Goal: Information Seeking & Learning: Learn about a topic

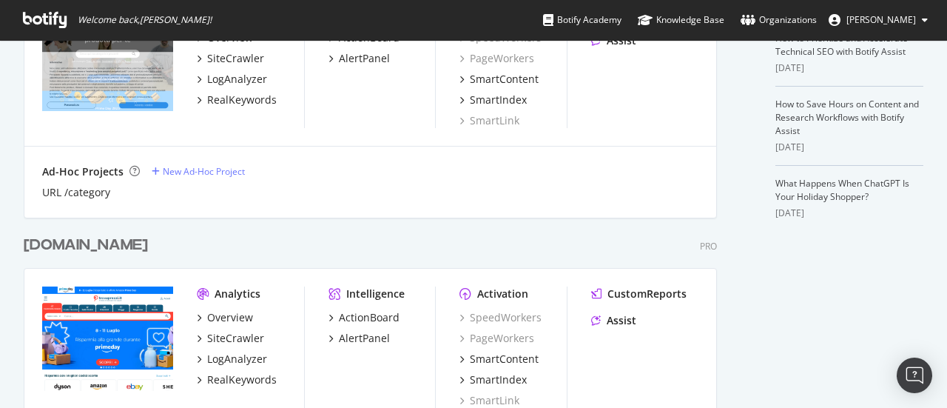
scroll to position [444, 0]
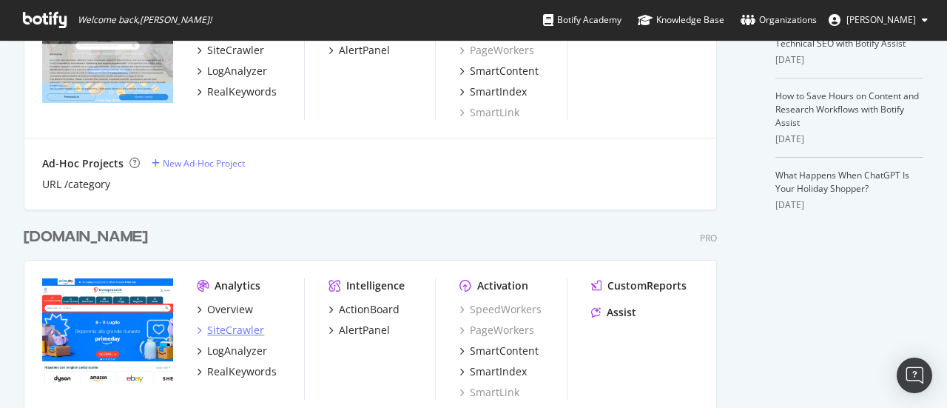
click at [249, 327] on div "SiteCrawler" at bounding box center [235, 330] width 57 height 15
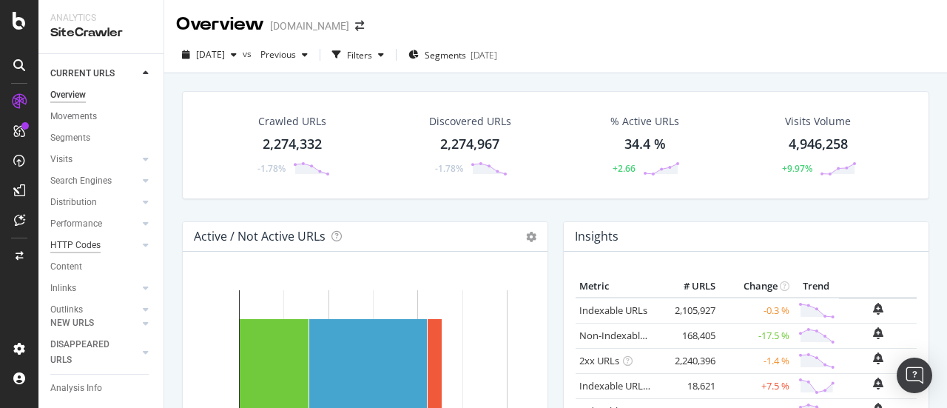
click at [90, 246] on div "HTTP Codes" at bounding box center [75, 246] width 50 height 16
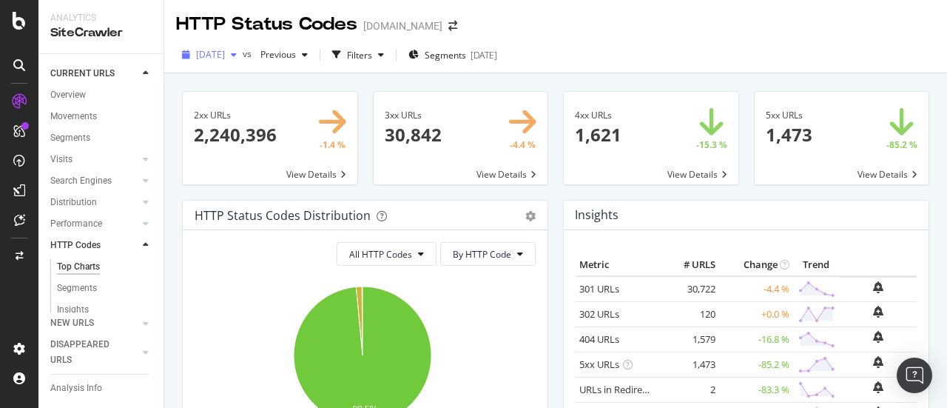
click at [225, 55] on span "2025 Sep. 30th" at bounding box center [210, 54] width 29 height 13
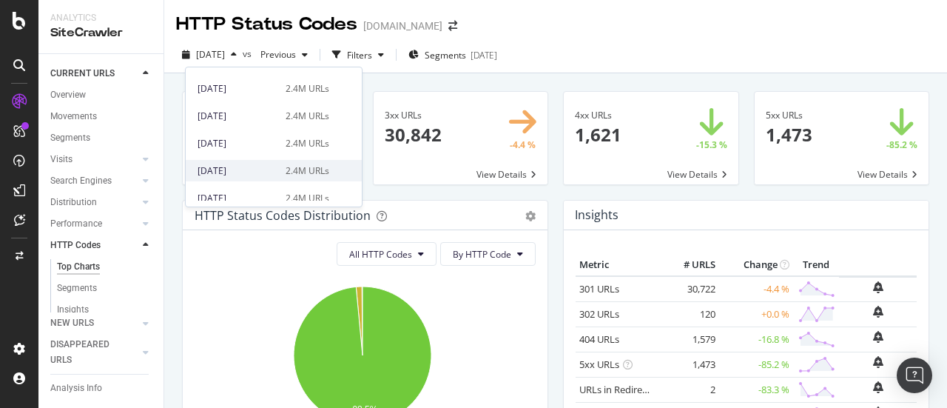
scroll to position [148, 0]
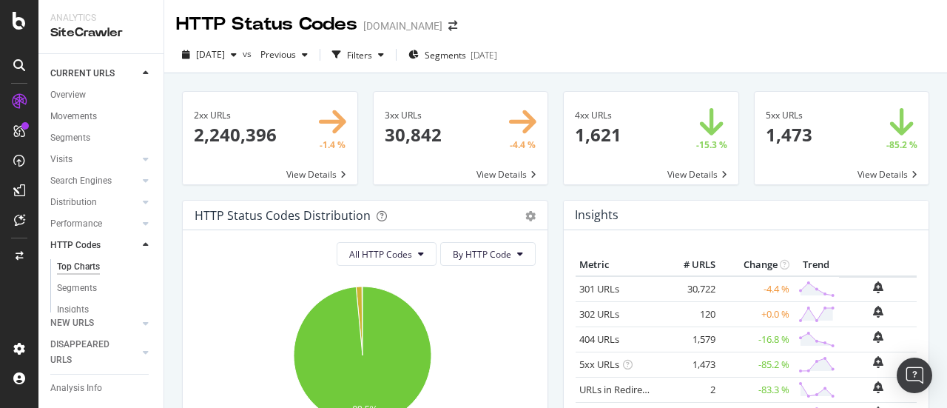
click at [175, 138] on div "2xx URLs 2,240,396 -1.4 % View Details" at bounding box center [270, 145] width 191 height 109
click at [224, 50] on span "2025 Sep. 30th" at bounding box center [210, 54] width 29 height 13
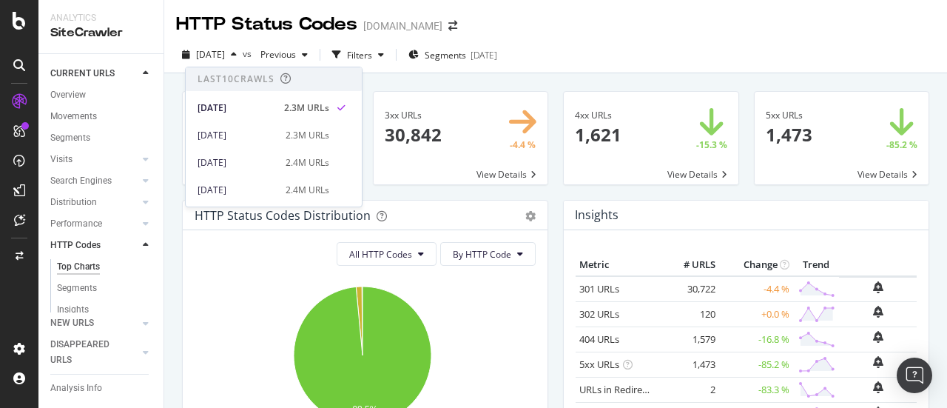
click at [175, 87] on div "2xx URLs 2,240,396 -1.4 % View Details 3xx URLs 30,842 -4.4 % View Details 4xx …" at bounding box center [555, 277] width 783 height 408
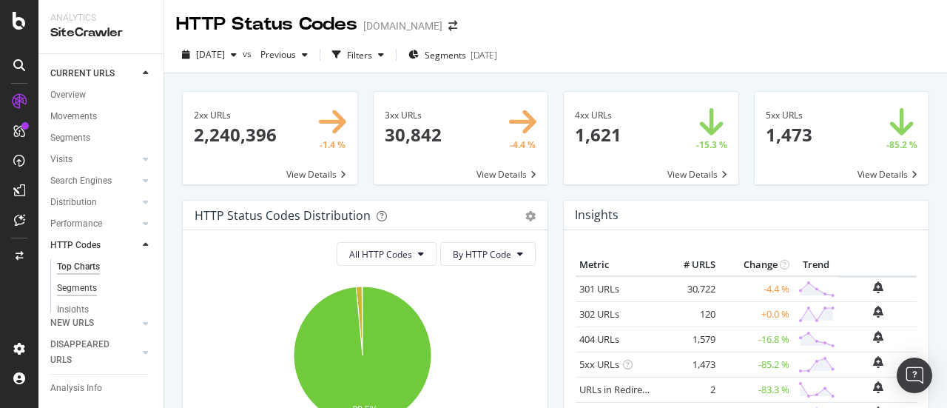
click at [73, 289] on div "Segments" at bounding box center [77, 289] width 40 height 16
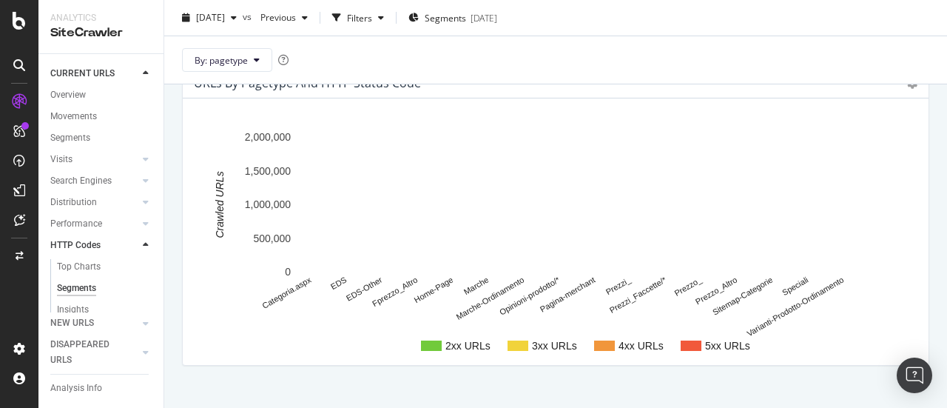
scroll to position [121, 0]
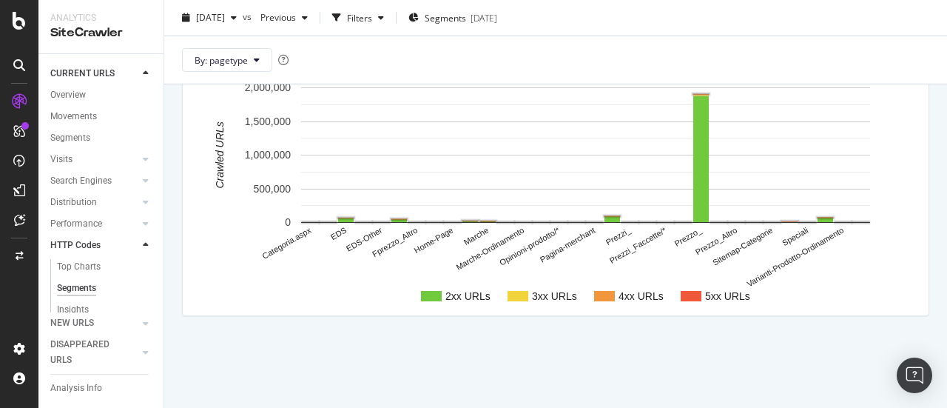
click at [686, 294] on rect "A chart." at bounding box center [691, 296] width 21 height 10
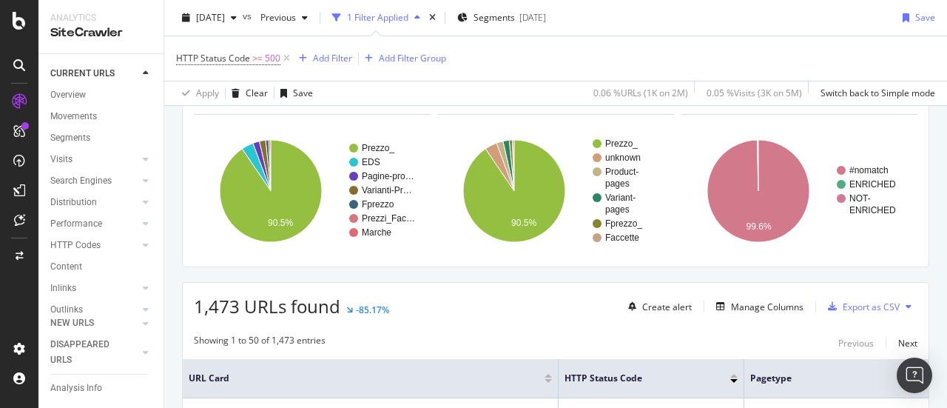
scroll to position [74, 0]
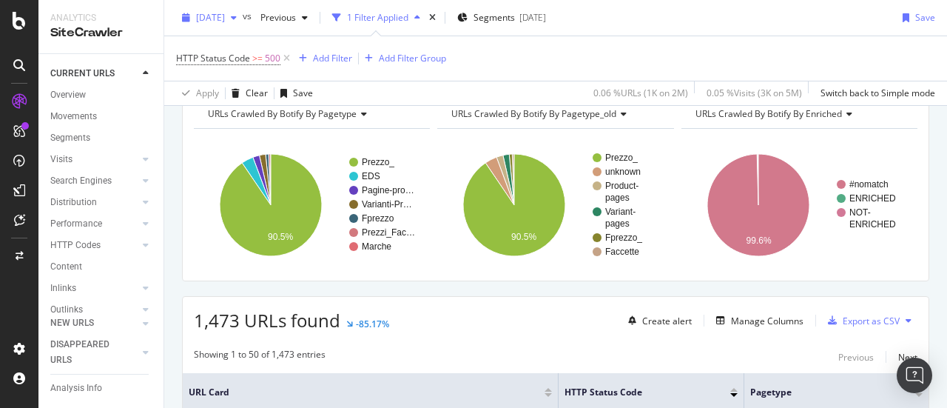
click at [225, 23] on span "2025 Sep. 30th" at bounding box center [210, 17] width 29 height 13
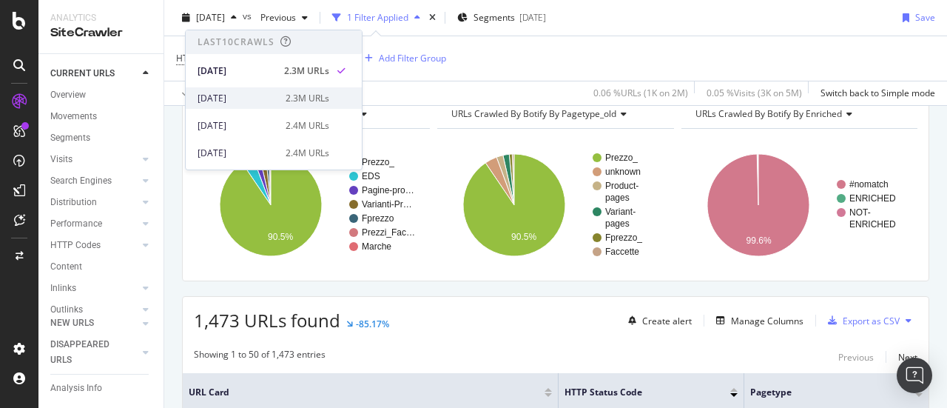
click at [227, 94] on div "2025 Sep. 1st" at bounding box center [237, 98] width 79 height 13
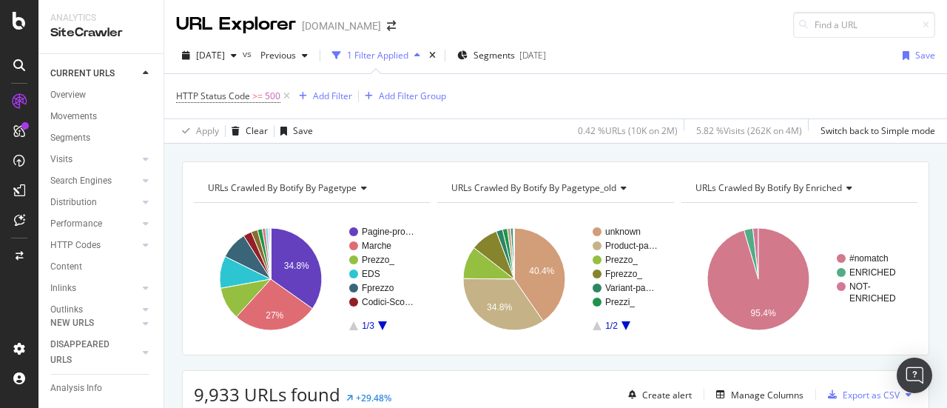
scroll to position [74, 0]
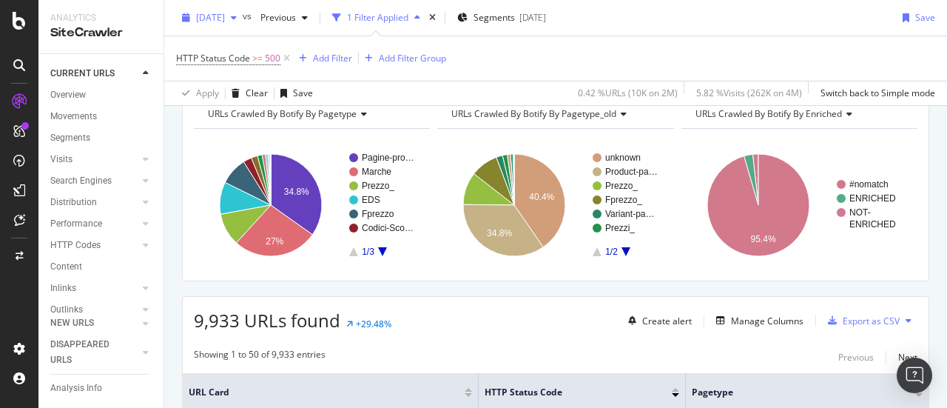
click at [218, 23] on span "2025 Sep. 1st" at bounding box center [210, 17] width 29 height 13
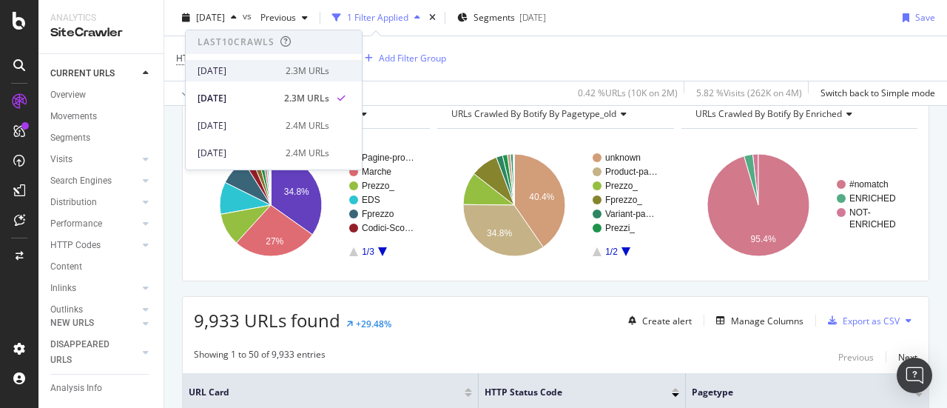
click at [220, 74] on div "2025 Sep. 30th" at bounding box center [237, 70] width 79 height 13
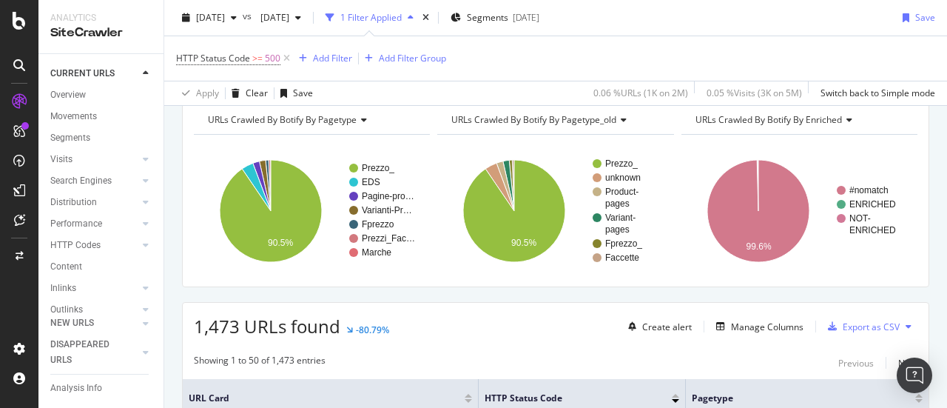
scroll to position [148, 0]
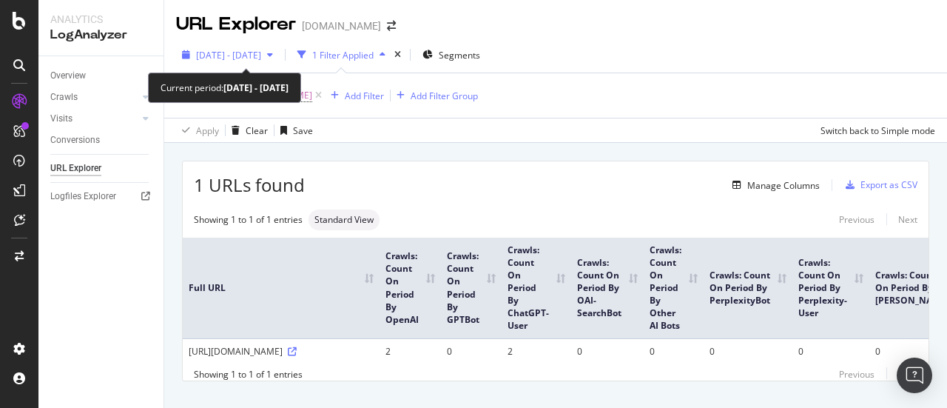
click at [261, 50] on span "[DATE] - [DATE]" at bounding box center [228, 55] width 65 height 13
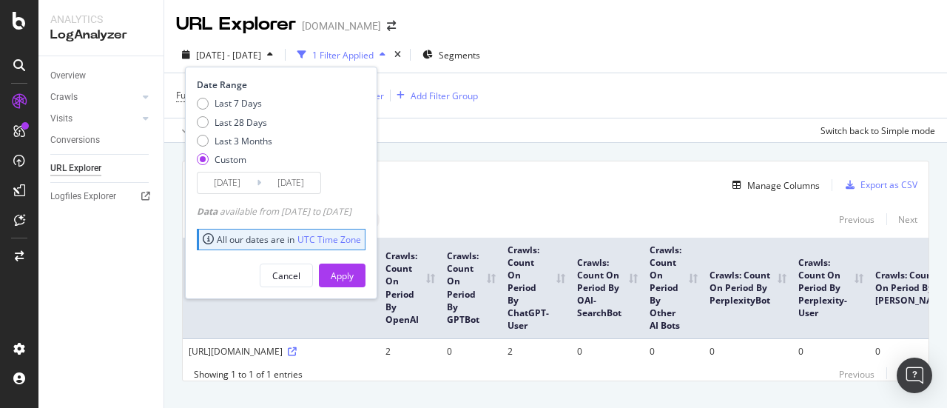
click at [284, 189] on input "2025/09/23" at bounding box center [290, 182] width 59 height 21
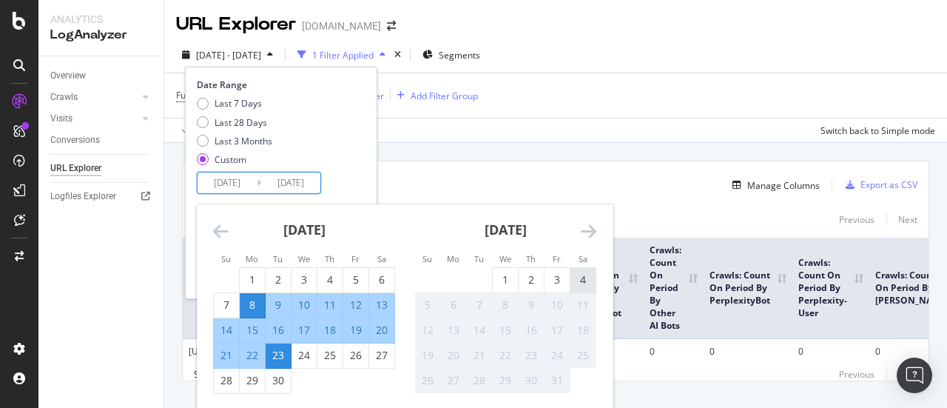
click at [577, 281] on div "4" at bounding box center [583, 279] width 25 height 15
type input "2025/10/04"
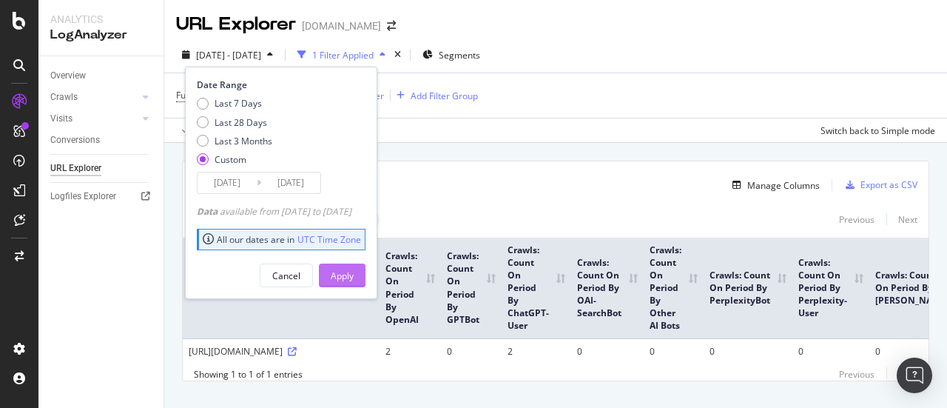
click at [354, 270] on div "Apply" at bounding box center [342, 275] width 23 height 13
